Goal: Information Seeking & Learning: Learn about a topic

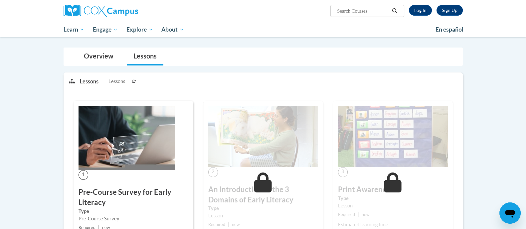
scroll to position [48, 0]
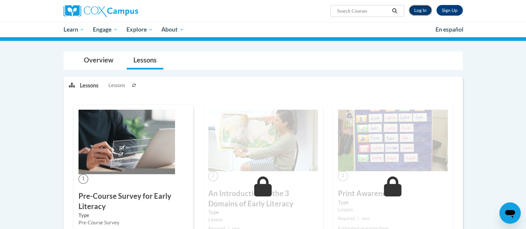
click at [422, 12] on link "Log In" at bounding box center [420, 10] width 23 height 11
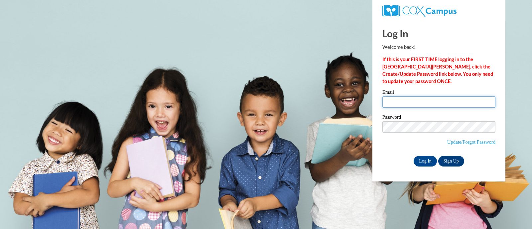
click at [421, 102] on input "Email" at bounding box center [438, 101] width 113 height 11
type input "aminster@wbsd-schools.org"
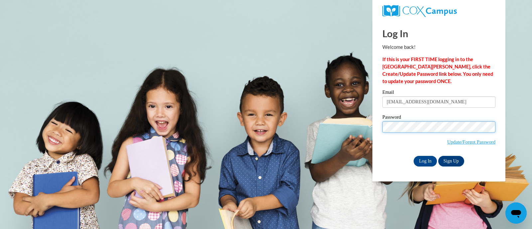
click at [414, 156] on input "Log In" at bounding box center [425, 161] width 23 height 11
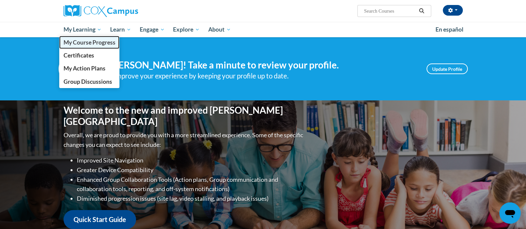
click at [87, 45] on span "My Course Progress" at bounding box center [89, 42] width 52 height 7
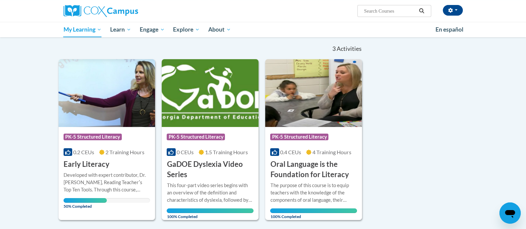
scroll to position [62, 0]
click at [133, 121] on img at bounding box center [107, 93] width 97 height 68
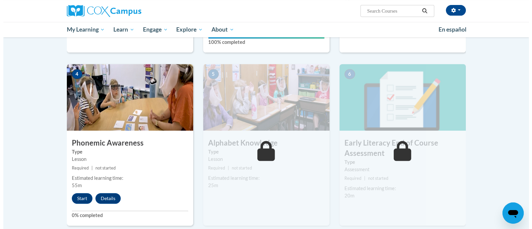
scroll to position [293, 0]
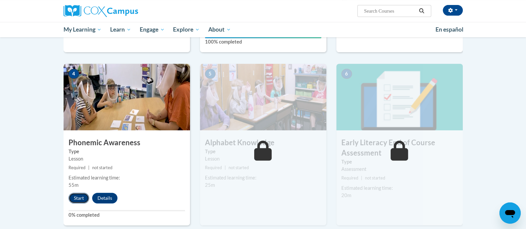
click at [75, 201] on button "Start" at bounding box center [79, 198] width 21 height 11
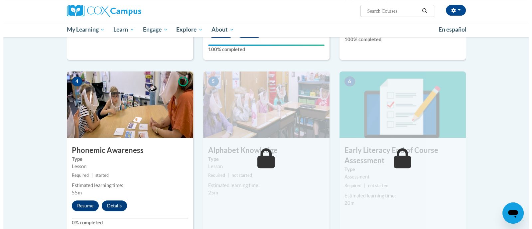
scroll to position [290, 0]
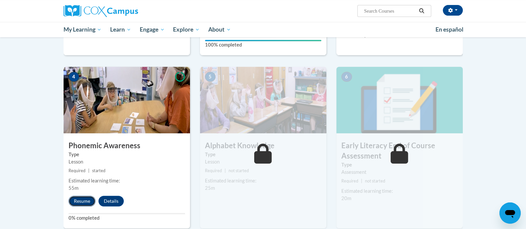
click at [79, 202] on button "Resume" at bounding box center [82, 201] width 27 height 11
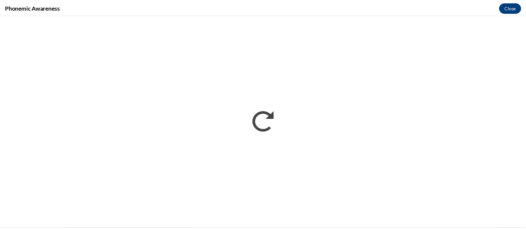
scroll to position [0, 0]
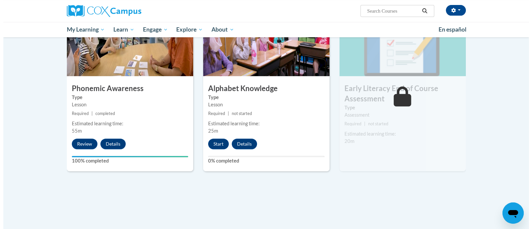
scroll to position [348, 0]
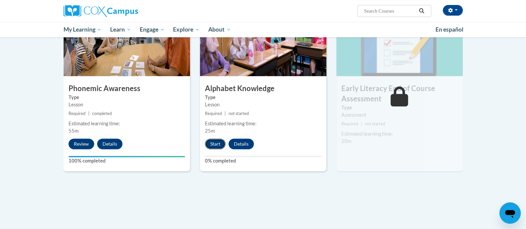
click at [210, 141] on button "Start" at bounding box center [215, 144] width 21 height 11
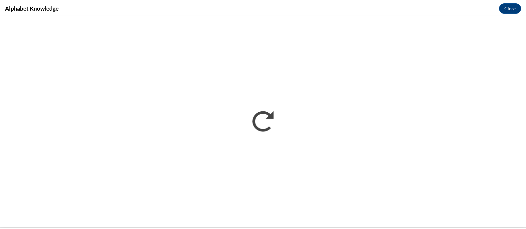
scroll to position [0, 0]
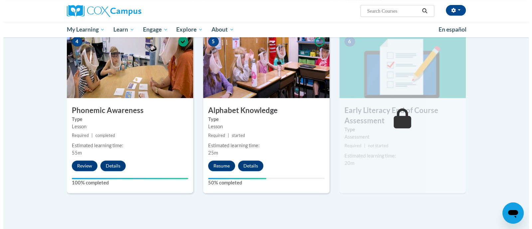
scroll to position [326, 0]
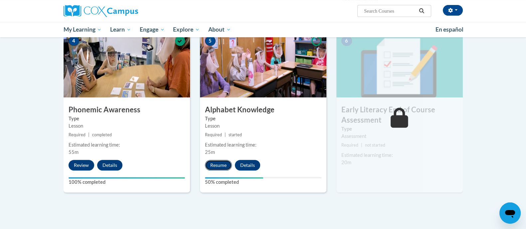
click at [213, 165] on button "Resume" at bounding box center [218, 165] width 27 height 11
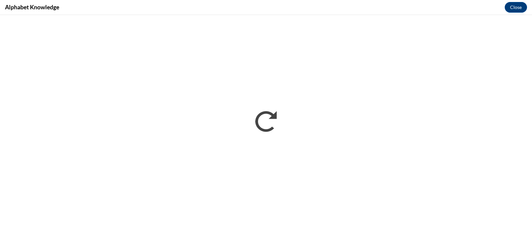
scroll to position [0, 0]
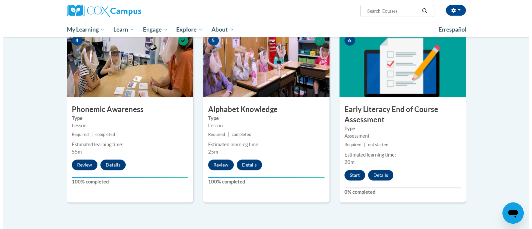
scroll to position [326, 0]
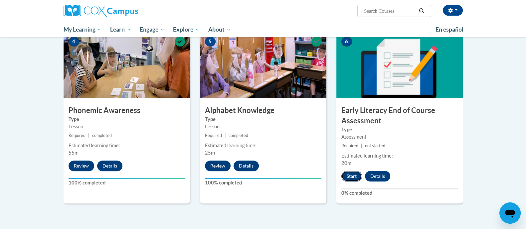
click at [353, 174] on button "Start" at bounding box center [351, 176] width 21 height 11
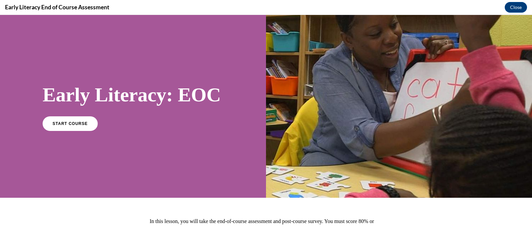
scroll to position [0, 0]
click at [58, 127] on link "START COURSE" at bounding box center [70, 123] width 58 height 15
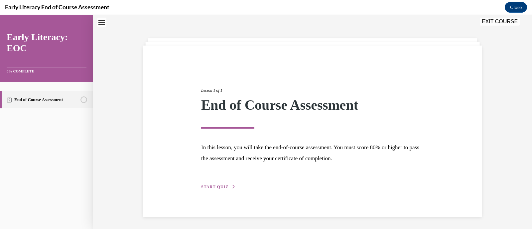
scroll to position [22, 0]
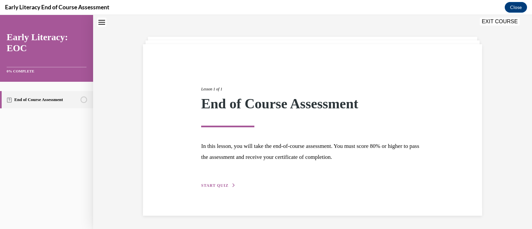
click at [210, 187] on span "START QUIZ" at bounding box center [214, 185] width 27 height 5
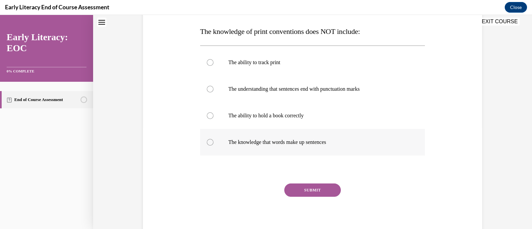
scroll to position [102, 0]
click at [275, 112] on div at bounding box center [312, 116] width 225 height 27
click at [306, 147] on div at bounding box center [312, 142] width 225 height 27
click at [311, 190] on button "SUBMIT" at bounding box center [312, 190] width 57 height 13
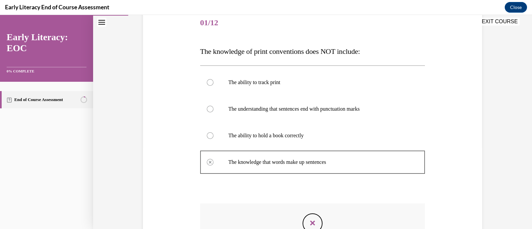
scroll to position [83, 0]
click at [493, 21] on button "EXIT COURSE" at bounding box center [500, 22] width 40 height 8
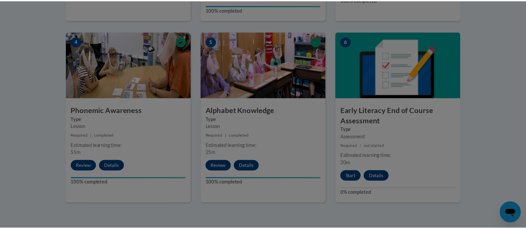
scroll to position [0, 0]
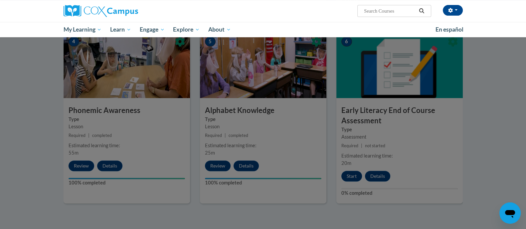
click at [351, 178] on div at bounding box center [263, 114] width 526 height 229
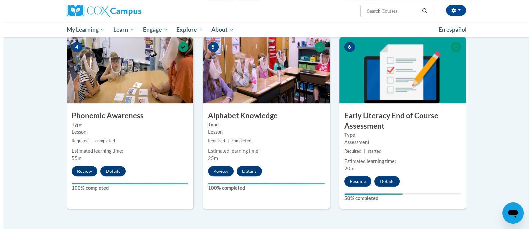
scroll to position [324, 0]
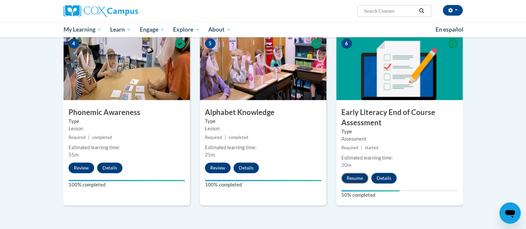
click at [355, 179] on button "Resume" at bounding box center [354, 178] width 27 height 11
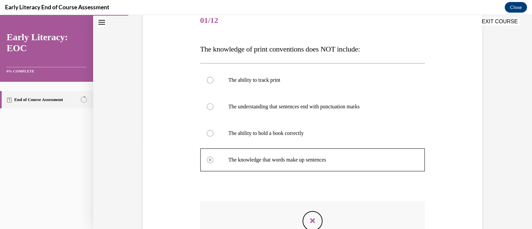
scroll to position [86, 0]
click at [207, 104] on div at bounding box center [210, 105] width 7 height 7
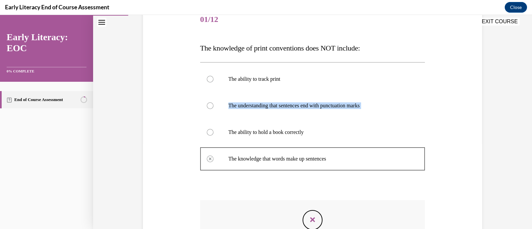
click at [207, 104] on div at bounding box center [210, 105] width 7 height 7
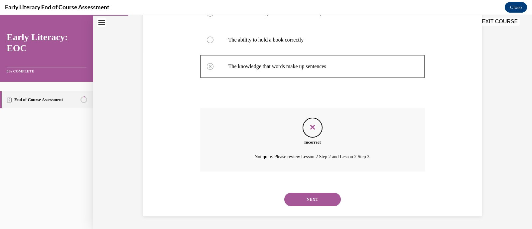
click at [309, 194] on button "NEXT" at bounding box center [312, 199] width 57 height 13
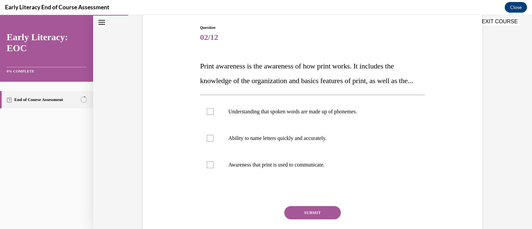
scroll to position [68, 0]
click at [296, 178] on div at bounding box center [312, 164] width 225 height 27
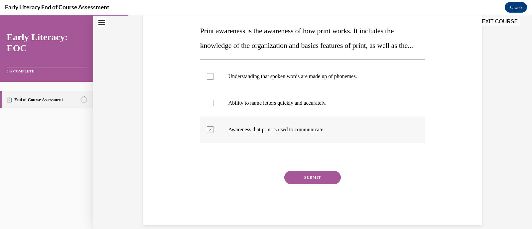
scroll to position [103, 0]
click at [296, 184] on button "SUBMIT" at bounding box center [312, 177] width 57 height 13
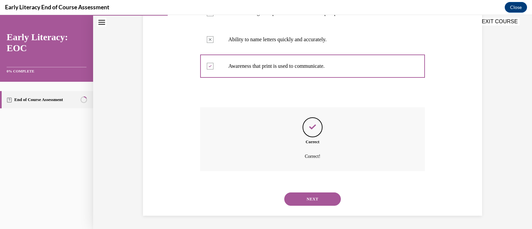
click at [296, 197] on button "NEXT" at bounding box center [312, 199] width 57 height 13
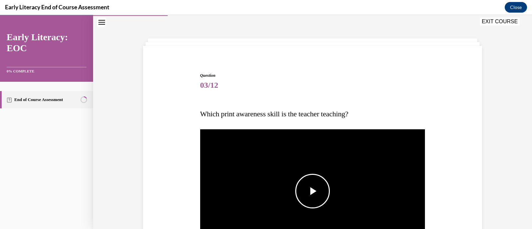
click at [313, 191] on span "Video player" at bounding box center [313, 191] width 0 height 0
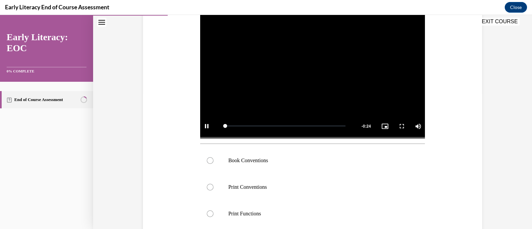
scroll to position [135, 0]
click at [207, 162] on div at bounding box center [210, 161] width 7 height 7
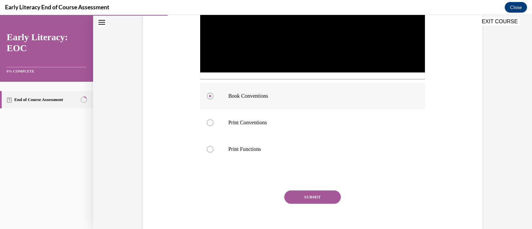
scroll to position [198, 0]
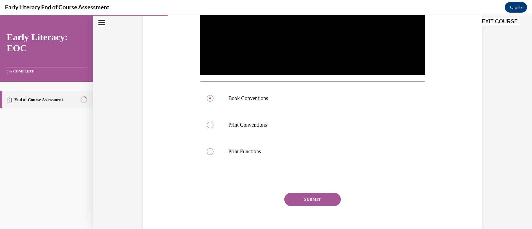
click at [298, 197] on button "SUBMIT" at bounding box center [312, 199] width 57 height 13
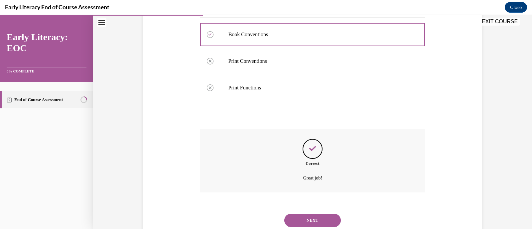
scroll to position [275, 0]
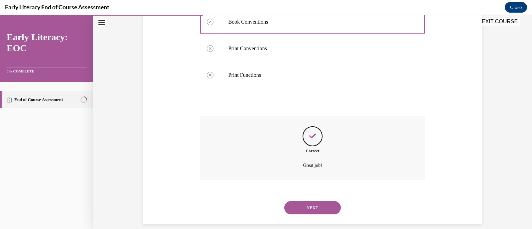
click at [300, 208] on button "NEXT" at bounding box center [312, 207] width 57 height 13
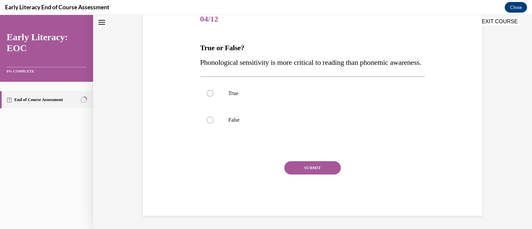
scroll to position [20, 0]
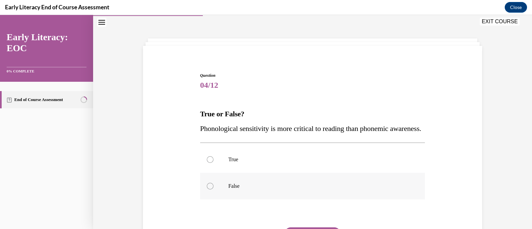
click at [208, 190] on div at bounding box center [210, 186] width 7 height 7
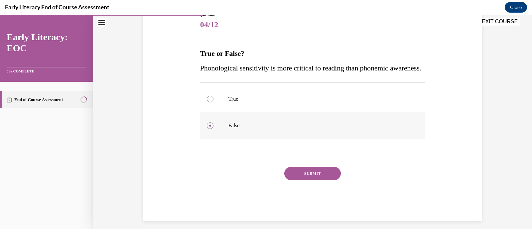
scroll to position [80, 0]
click at [305, 181] on button "SUBMIT" at bounding box center [312, 173] width 57 height 13
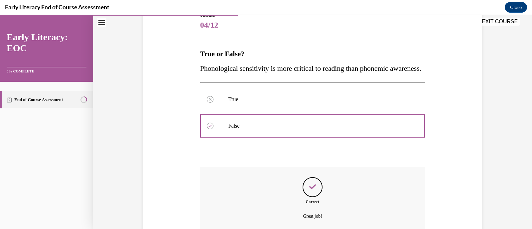
scroll to position [154, 0]
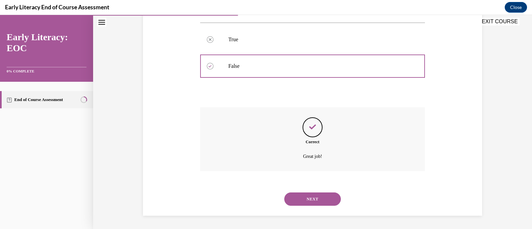
click at [305, 195] on button "NEXT" at bounding box center [312, 199] width 57 height 13
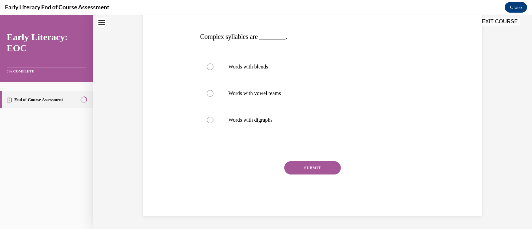
scroll to position [20, 0]
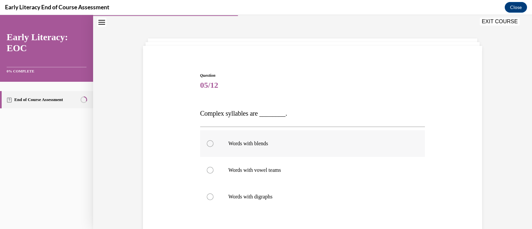
click at [208, 142] on div at bounding box center [210, 143] width 7 height 7
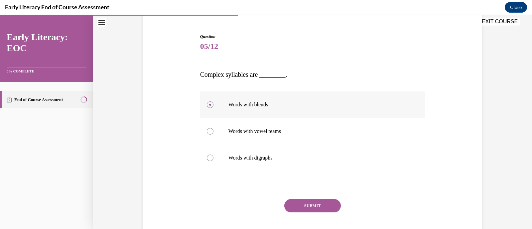
scroll to position [76, 0]
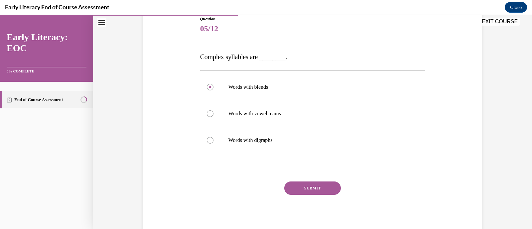
click at [306, 187] on button "SUBMIT" at bounding box center [312, 188] width 57 height 13
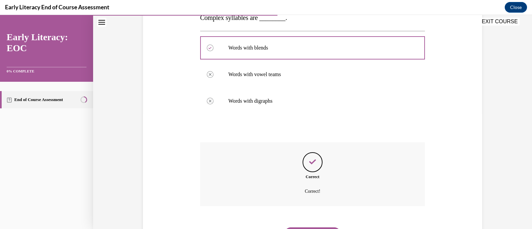
scroll to position [150, 0]
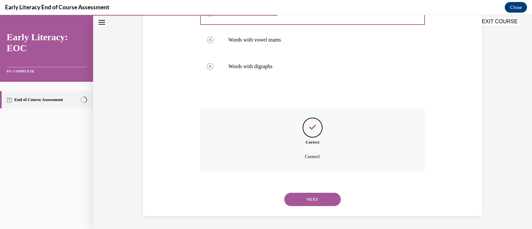
click at [310, 199] on button "NEXT" at bounding box center [312, 199] width 57 height 13
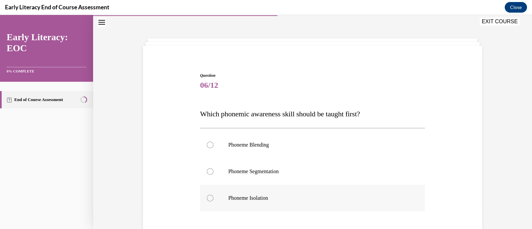
click at [280, 199] on p "Phoneme Isolation" at bounding box center [318, 198] width 180 height 7
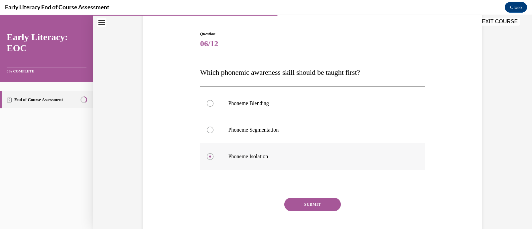
scroll to position [78, 0]
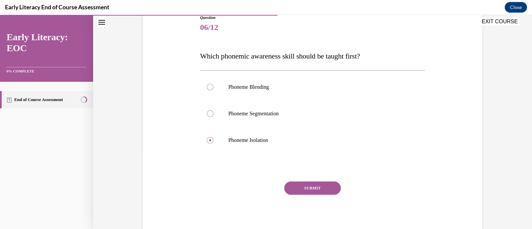
click at [302, 186] on button "SUBMIT" at bounding box center [312, 188] width 57 height 13
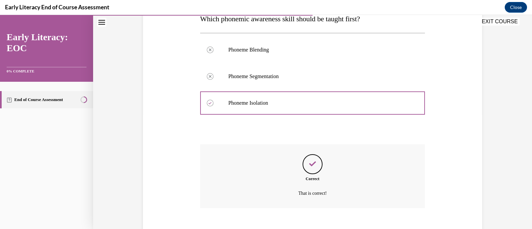
scroll to position [152, 0]
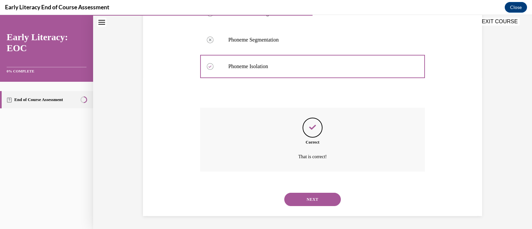
click at [305, 197] on button "NEXT" at bounding box center [312, 199] width 57 height 13
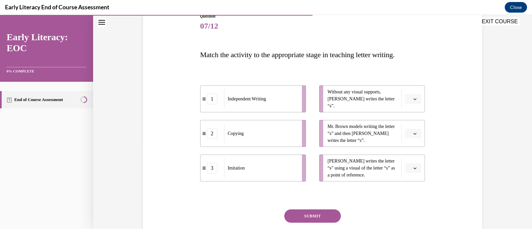
scroll to position [103, 0]
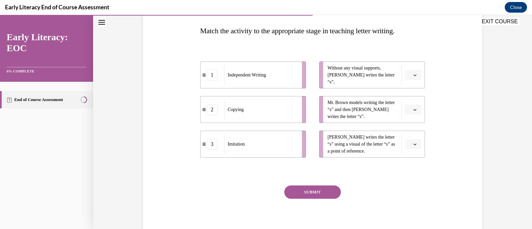
click at [413, 108] on icon "button" at bounding box center [414, 109] width 3 height 3
click at [408, 167] on div "3" at bounding box center [409, 164] width 17 height 13
click at [408, 146] on button "button" at bounding box center [413, 144] width 16 height 10
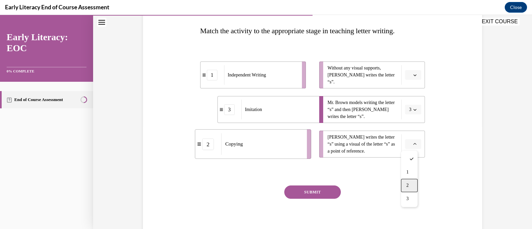
click at [409, 185] on div "2" at bounding box center [409, 185] width 17 height 13
click at [409, 78] on span "Please select an option" at bounding box center [410, 75] width 2 height 7
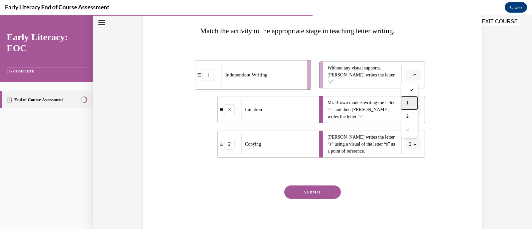
click at [410, 101] on div "1" at bounding box center [409, 102] width 17 height 13
click at [325, 195] on button "SUBMIT" at bounding box center [312, 192] width 57 height 13
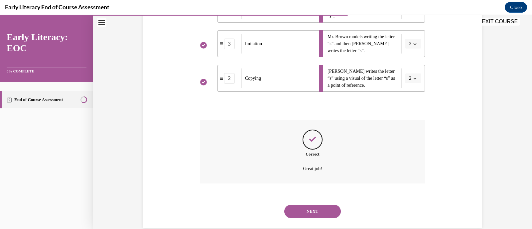
scroll to position [181, 0]
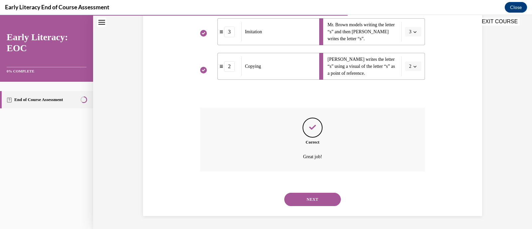
click at [325, 195] on button "NEXT" at bounding box center [312, 199] width 57 height 13
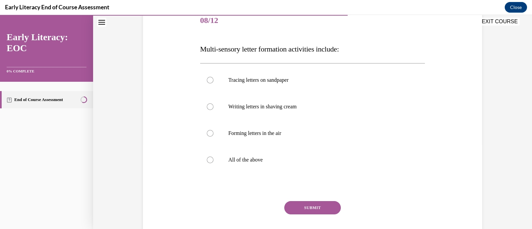
scroll to position [85, 0]
click at [209, 158] on div at bounding box center [210, 159] width 7 height 7
click at [305, 204] on button "SUBMIT" at bounding box center [312, 207] width 57 height 13
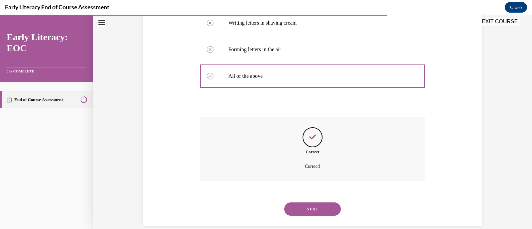
click at [305, 204] on button "NEXT" at bounding box center [312, 209] width 57 height 13
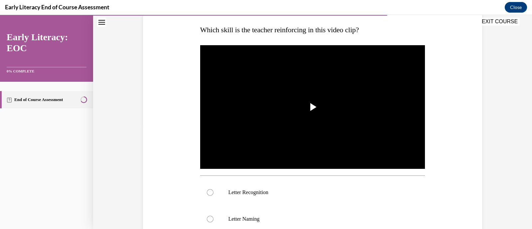
scroll to position [114, 0]
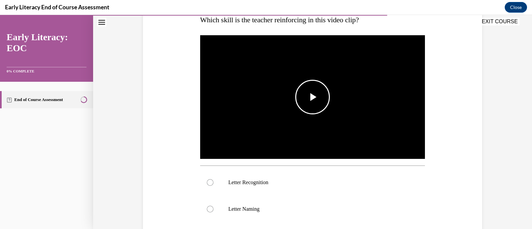
click at [308, 114] on button "Play Video" at bounding box center [312, 97] width 35 height 35
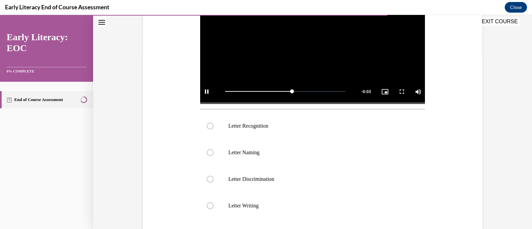
scroll to position [171, 0]
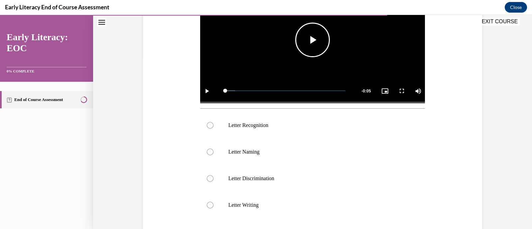
click at [308, 114] on div at bounding box center [312, 125] width 225 height 27
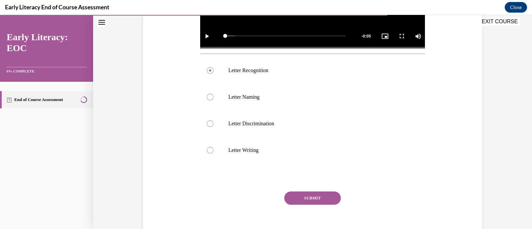
scroll to position [236, 0]
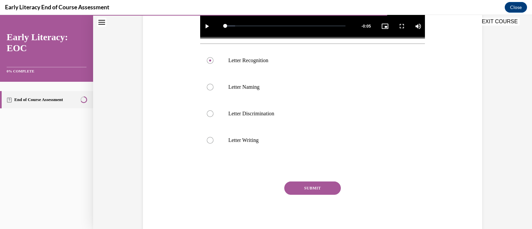
click at [306, 186] on button "SUBMIT" at bounding box center [312, 188] width 57 height 13
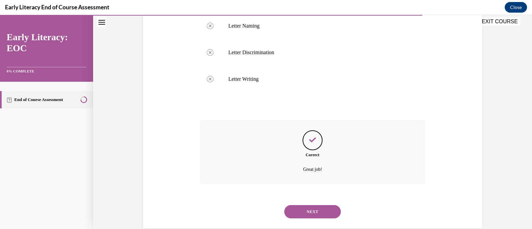
scroll to position [297, 0]
click at [307, 212] on button "NEXT" at bounding box center [312, 211] width 57 height 13
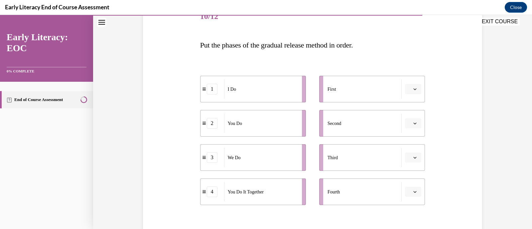
scroll to position [89, 0]
click at [413, 85] on button "button" at bounding box center [413, 89] width 16 height 10
click at [407, 112] on div "1" at bounding box center [409, 116] width 17 height 13
click at [409, 118] on button "button" at bounding box center [413, 123] width 16 height 10
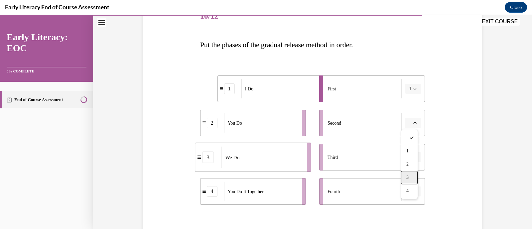
click at [412, 179] on div "3" at bounding box center [409, 177] width 17 height 13
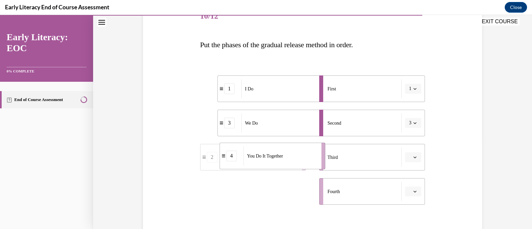
drag, startPoint x: 203, startPoint y: 196, endPoint x: 223, endPoint y: 160, distance: 41.0
click at [223, 160] on div "4" at bounding box center [232, 156] width 24 height 11
drag, startPoint x: 223, startPoint y: 197, endPoint x: 240, endPoint y: 194, distance: 18.0
click at [244, 194] on div "You Do" at bounding box center [281, 190] width 74 height 19
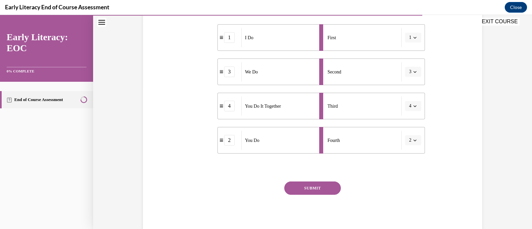
click at [308, 189] on button "SUBMIT" at bounding box center [312, 188] width 57 height 13
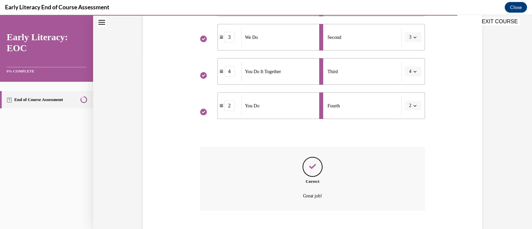
scroll to position [215, 0]
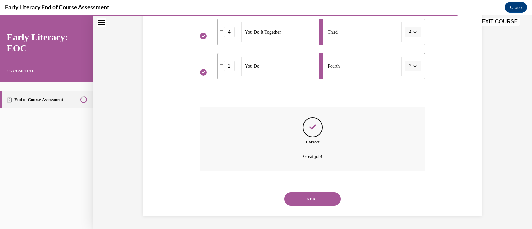
click at [310, 197] on button "NEXT" at bounding box center [312, 199] width 57 height 13
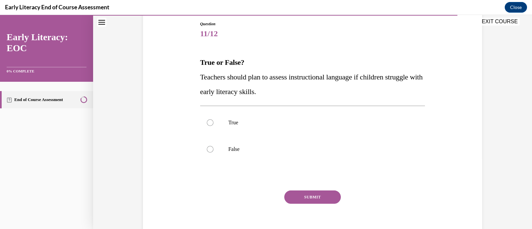
scroll to position [80, 0]
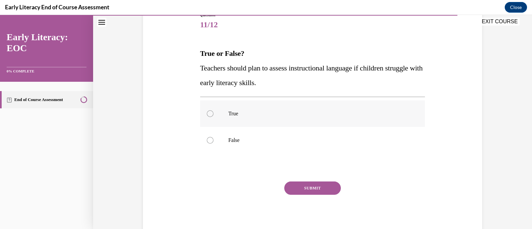
click at [258, 118] on div at bounding box center [312, 113] width 225 height 27
click at [309, 189] on button "SUBMIT" at bounding box center [312, 188] width 57 height 13
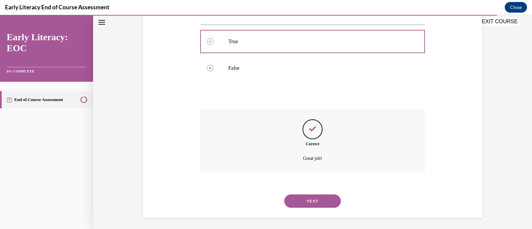
scroll to position [154, 0]
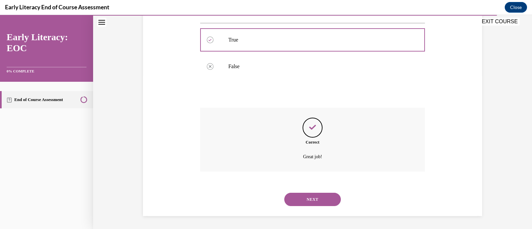
click at [313, 197] on button "NEXT" at bounding box center [312, 199] width 57 height 13
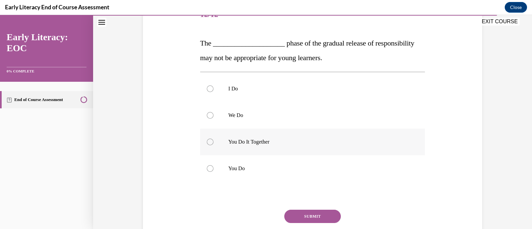
scroll to position [90, 0]
click at [303, 170] on p "You Do" at bounding box center [318, 169] width 180 height 7
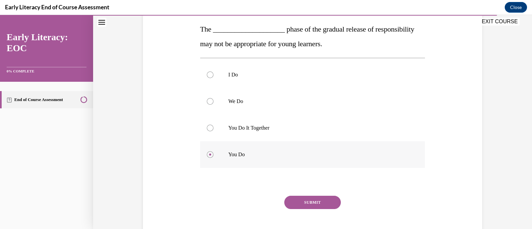
scroll to position [116, 0]
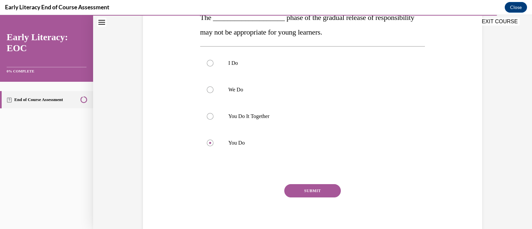
click at [306, 190] on button "SUBMIT" at bounding box center [312, 190] width 57 height 13
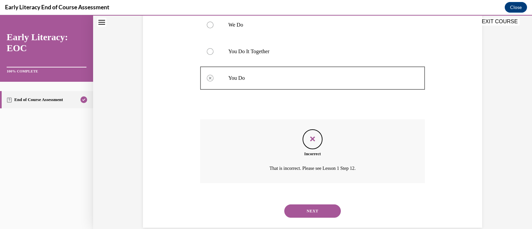
scroll to position [182, 0]
click at [306, 207] on button "NEXT" at bounding box center [312, 210] width 57 height 13
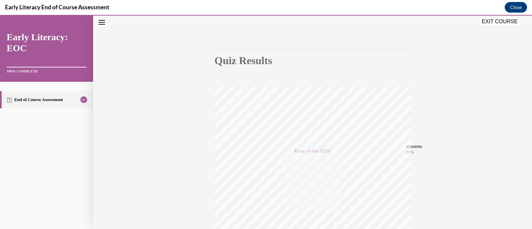
scroll to position [43, 0]
click at [502, 20] on button "EXIT COURSE" at bounding box center [500, 22] width 40 height 8
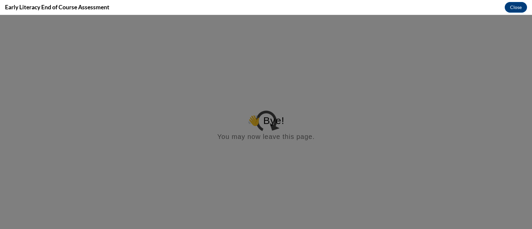
scroll to position [0, 0]
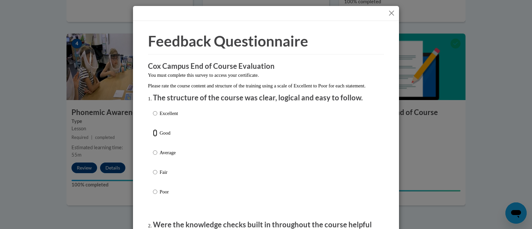
click at [153, 137] on input "Good" at bounding box center [155, 132] width 4 height 7
radio input "true"
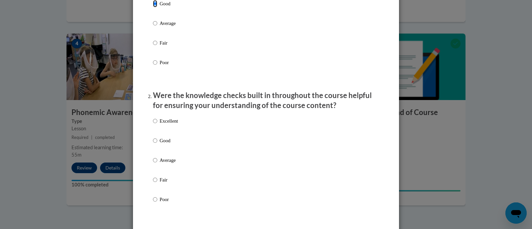
scroll to position [130, 0]
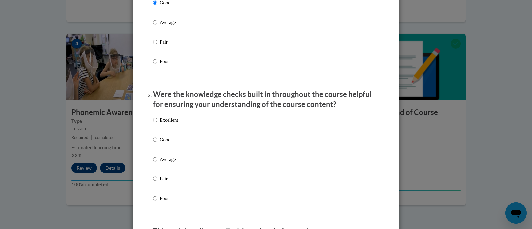
click at [153, 142] on div "Excellent Good Average Fair Poor" at bounding box center [165, 164] width 25 height 103
click at [153, 143] on input "Good" at bounding box center [155, 139] width 4 height 7
radio input "true"
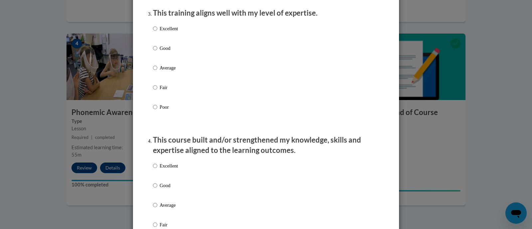
scroll to position [354, 0]
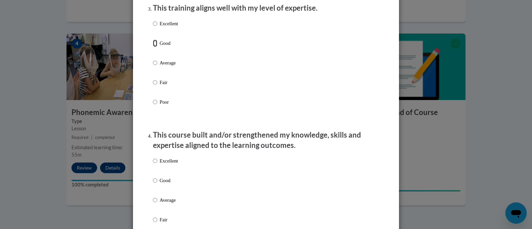
click at [153, 47] on input "Good" at bounding box center [155, 43] width 4 height 7
radio input "true"
click at [153, 184] on input "Good" at bounding box center [155, 180] width 4 height 7
radio input "true"
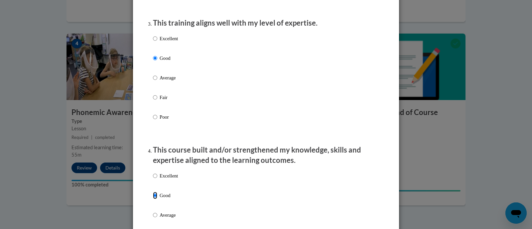
scroll to position [338, 0]
click at [153, 82] on input "Average" at bounding box center [155, 78] width 4 height 7
radio input "true"
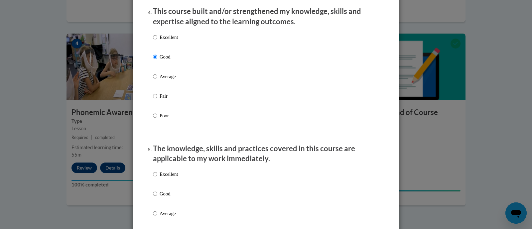
scroll to position [478, 0]
click at [153, 197] on input "Good" at bounding box center [155, 193] width 4 height 7
radio input "true"
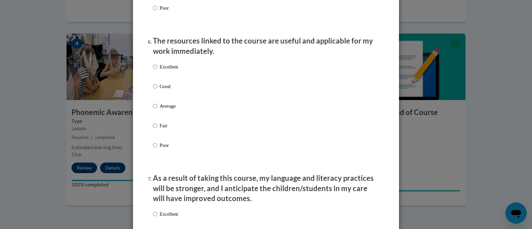
scroll to position [724, 0]
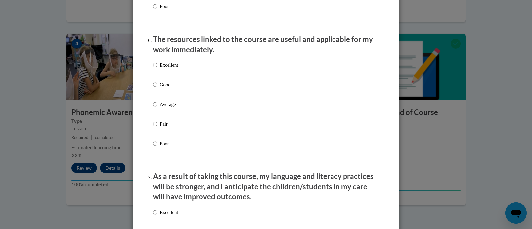
click at [153, 85] on div "Excellent Good Average Fair Poor" at bounding box center [165, 109] width 25 height 103
click at [153, 88] on input "Good" at bounding box center [155, 84] width 4 height 7
radio input "true"
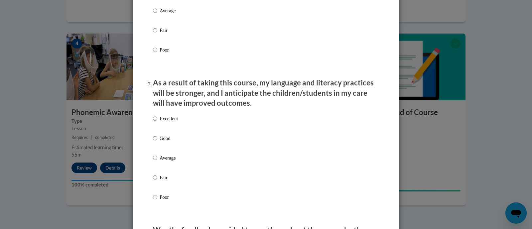
scroll to position [818, 0]
click at [153, 142] on input "Good" at bounding box center [155, 137] width 4 height 7
radio input "true"
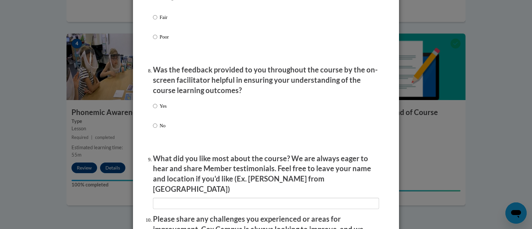
scroll to position [978, 0]
click at [154, 118] on label "Yes" at bounding box center [160, 111] width 14 height 18
click at [154, 109] on input "Yes" at bounding box center [155, 105] width 4 height 7
radio input "true"
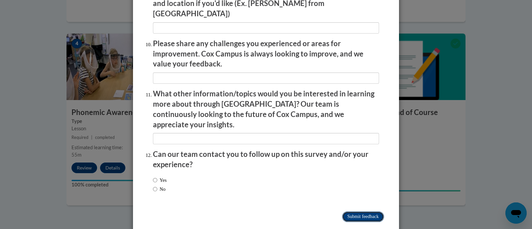
click at [342, 212] on input "Submit feedback" at bounding box center [363, 217] width 42 height 11
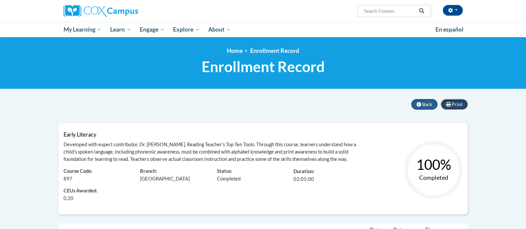
click at [454, 107] on button "Print" at bounding box center [454, 104] width 27 height 11
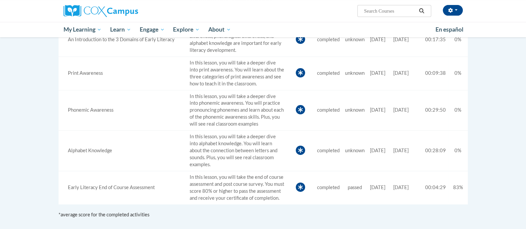
scroll to position [251, 0]
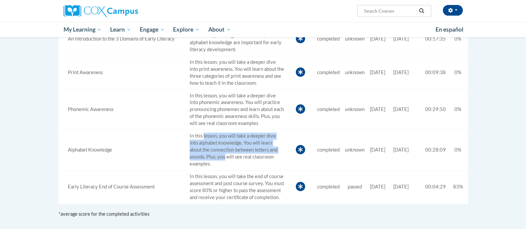
drag, startPoint x: 197, startPoint y: 131, endPoint x: 218, endPoint y: 159, distance: 34.8
click at [218, 159] on td "In this lesson, you will take a deeper dive into alphabet knowledge. You will l…" at bounding box center [237, 150] width 100 height 41
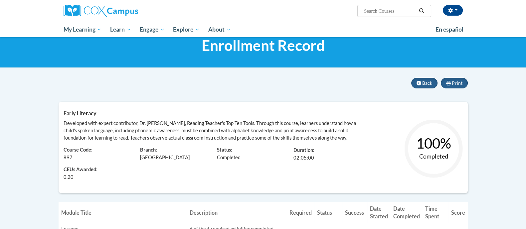
scroll to position [0, 0]
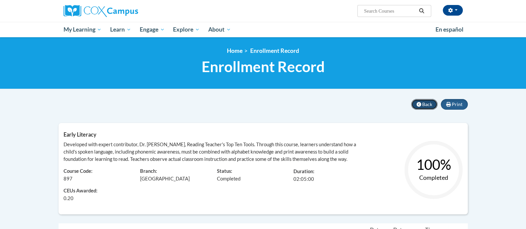
click at [419, 104] on icon at bounding box center [418, 104] width 5 height 5
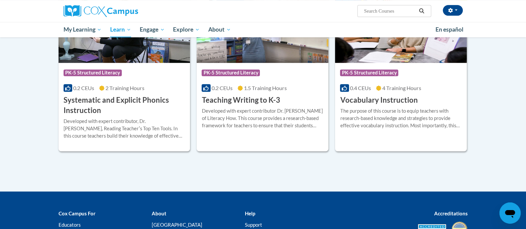
scroll to position [762, 0]
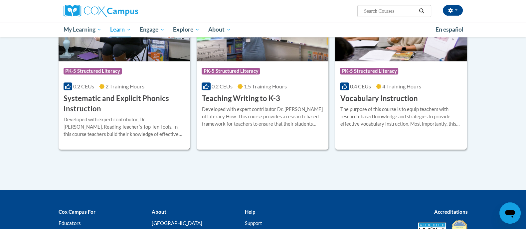
drag, startPoint x: 0, startPoint y: 0, endPoint x: 122, endPoint y: 70, distance: 140.5
click at [122, 70] on span "PK-5 Structured Literacy" at bounding box center [94, 72] width 60 height 8
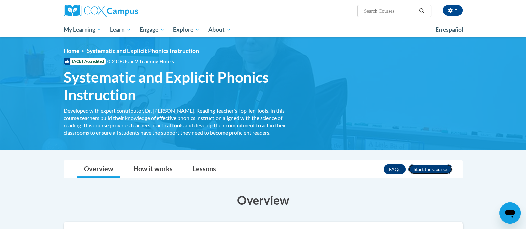
click at [419, 168] on button "Enroll" at bounding box center [430, 169] width 44 height 11
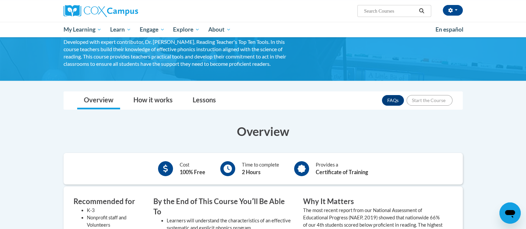
scroll to position [70, 0]
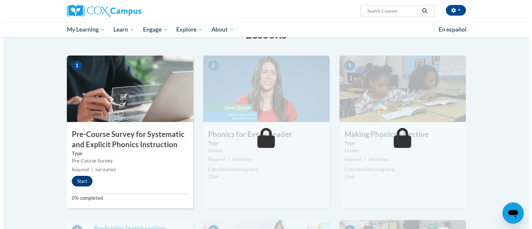
scroll to position [119, 0]
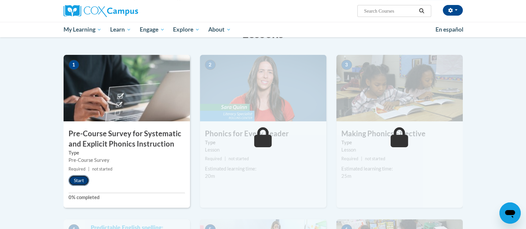
click at [76, 183] on button "Start" at bounding box center [79, 180] width 21 height 11
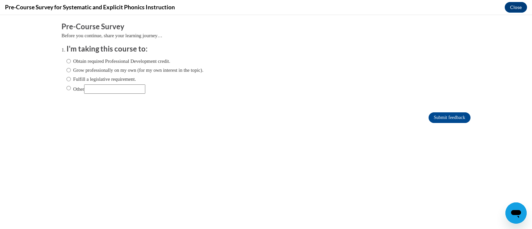
scroll to position [0, 0]
click at [67, 80] on input "Fulfill a legislative requirement." at bounding box center [69, 78] width 4 height 7
radio input "true"
click at [451, 115] on input "Submit feedback" at bounding box center [450, 117] width 42 height 11
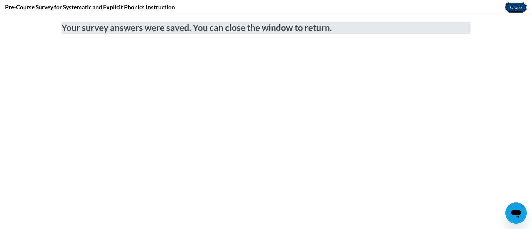
click at [519, 5] on button "Close" at bounding box center [516, 7] width 22 height 11
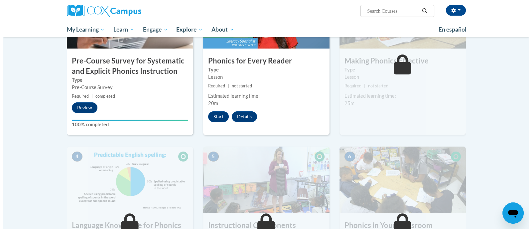
scroll to position [114, 0]
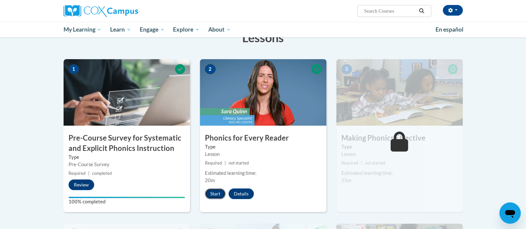
click at [212, 196] on button "Start" at bounding box center [215, 194] width 21 height 11
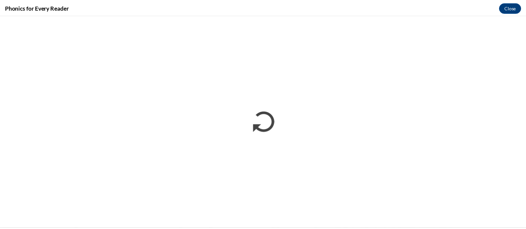
scroll to position [0, 0]
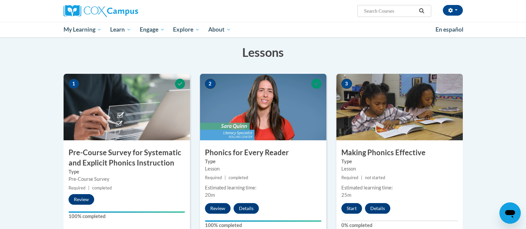
scroll to position [99, 0]
